Goal: Find specific page/section: Find specific page/section

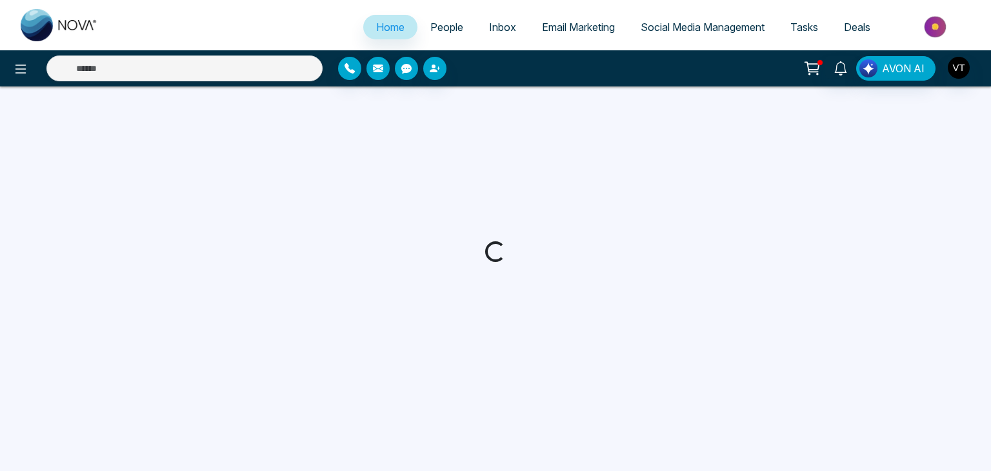
select select "*"
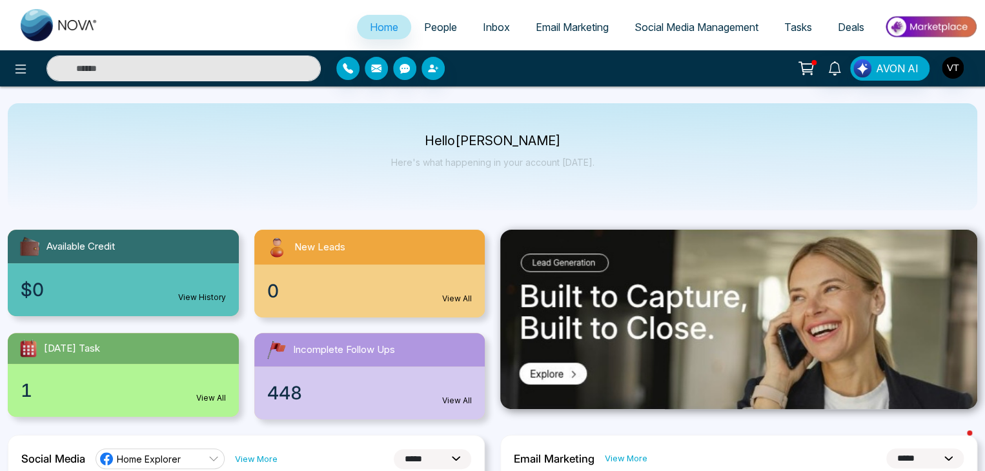
click at [433, 28] on span "People" at bounding box center [440, 27] width 33 height 13
click at [107, 66] on input "text" at bounding box center [183, 69] width 274 height 26
type input "***"
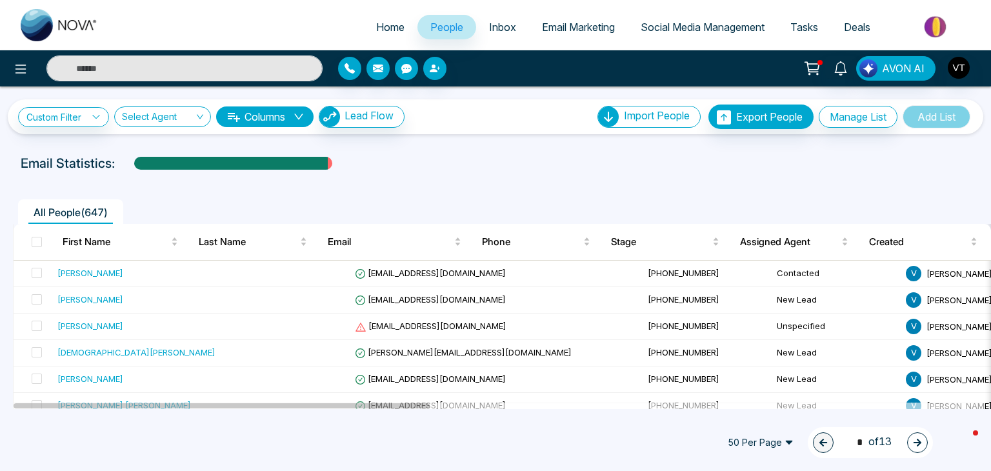
click at [124, 65] on input "text" at bounding box center [184, 69] width 276 height 26
type input "*****"
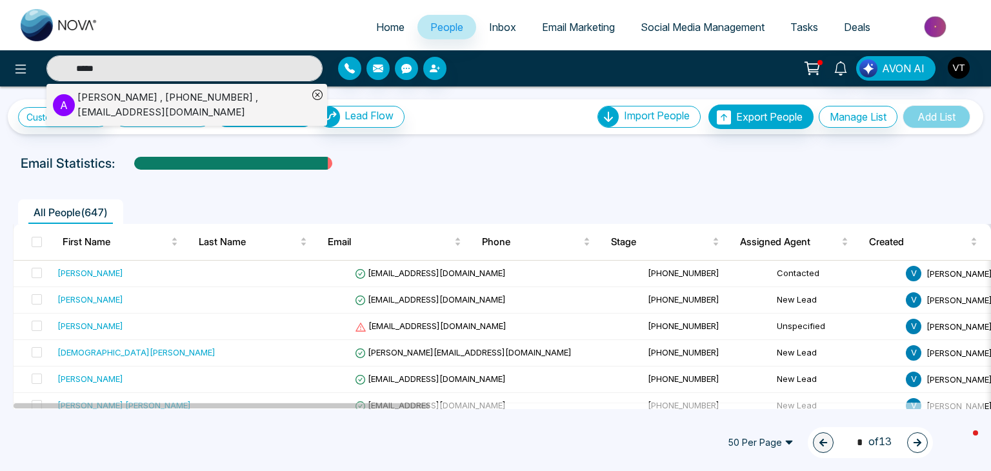
click at [139, 114] on div "[PERSON_NAME] , [PHONE_NUMBER] , [EMAIL_ADDRESS][DOMAIN_NAME]" at bounding box center [192, 104] width 230 height 29
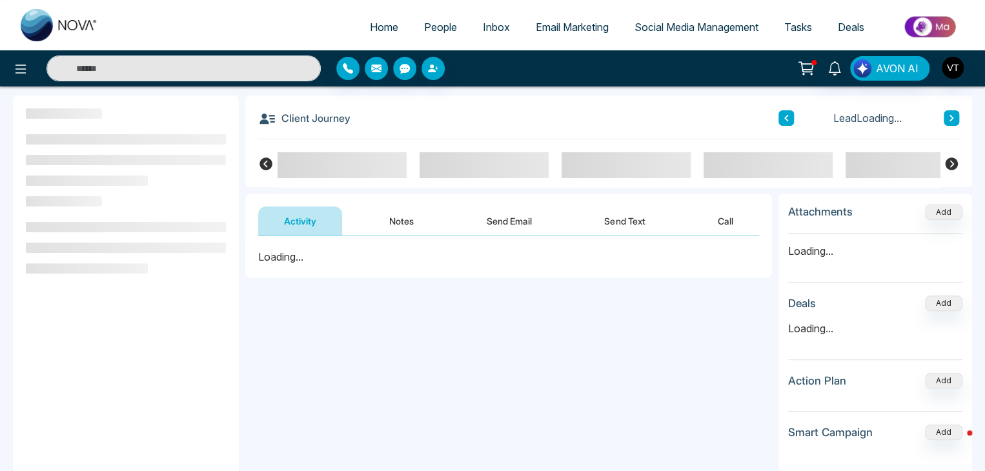
scroll to position [173, 0]
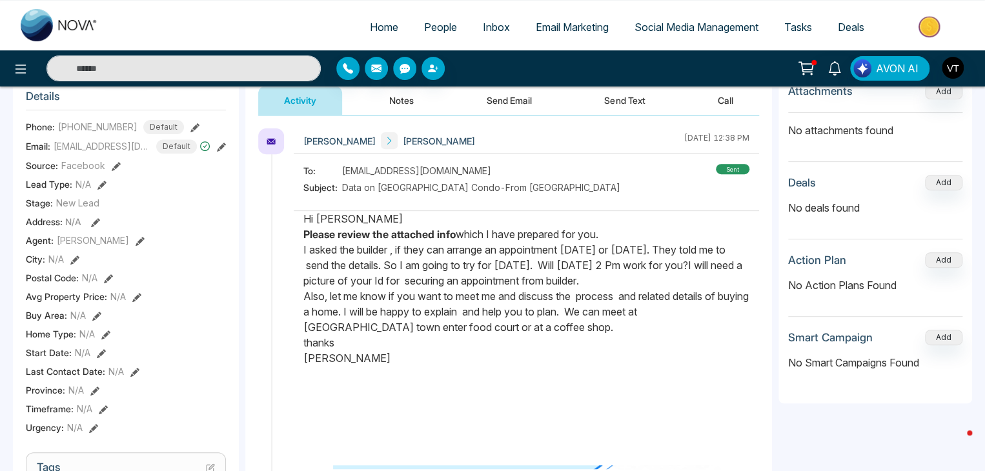
drag, startPoint x: 305, startPoint y: 296, endPoint x: 585, endPoint y: 356, distance: 287.1
click at [585, 356] on div "Hi [PERSON_NAME] Please review the attached info which I have prepared for you.…" at bounding box center [526, 424] width 446 height 427
click at [465, 382] on p at bounding box center [526, 388] width 446 height 15
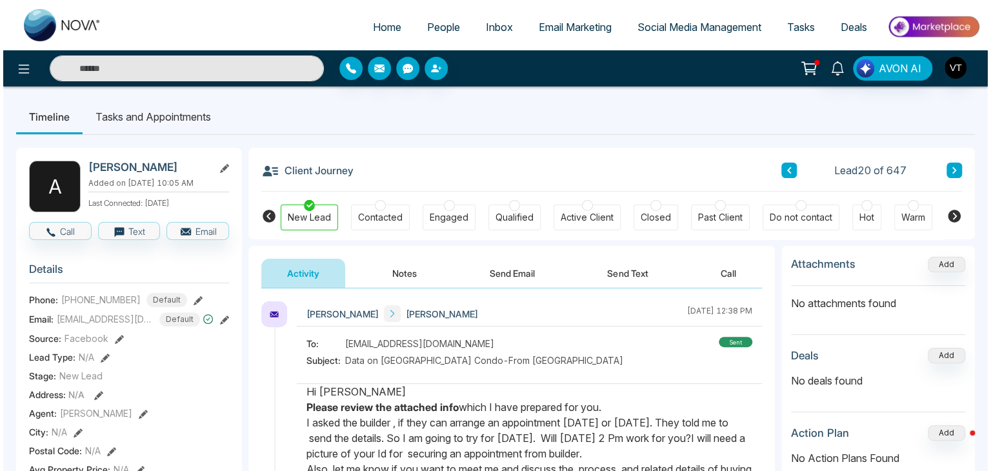
scroll to position [0, 0]
